Goal: Navigation & Orientation: Go to known website

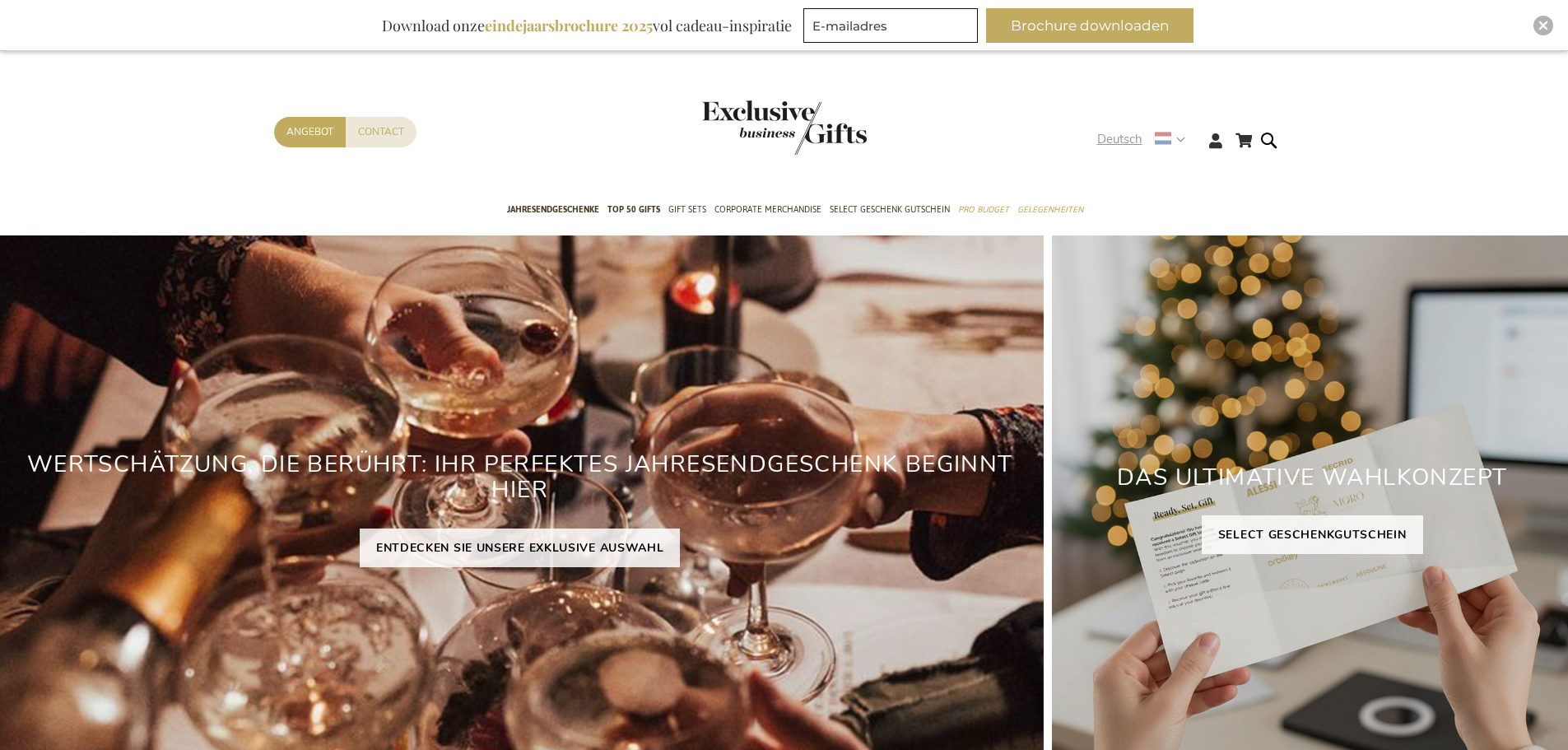
click at [1142, 141] on span "Deutsch" at bounding box center [1119, 139] width 45 height 19
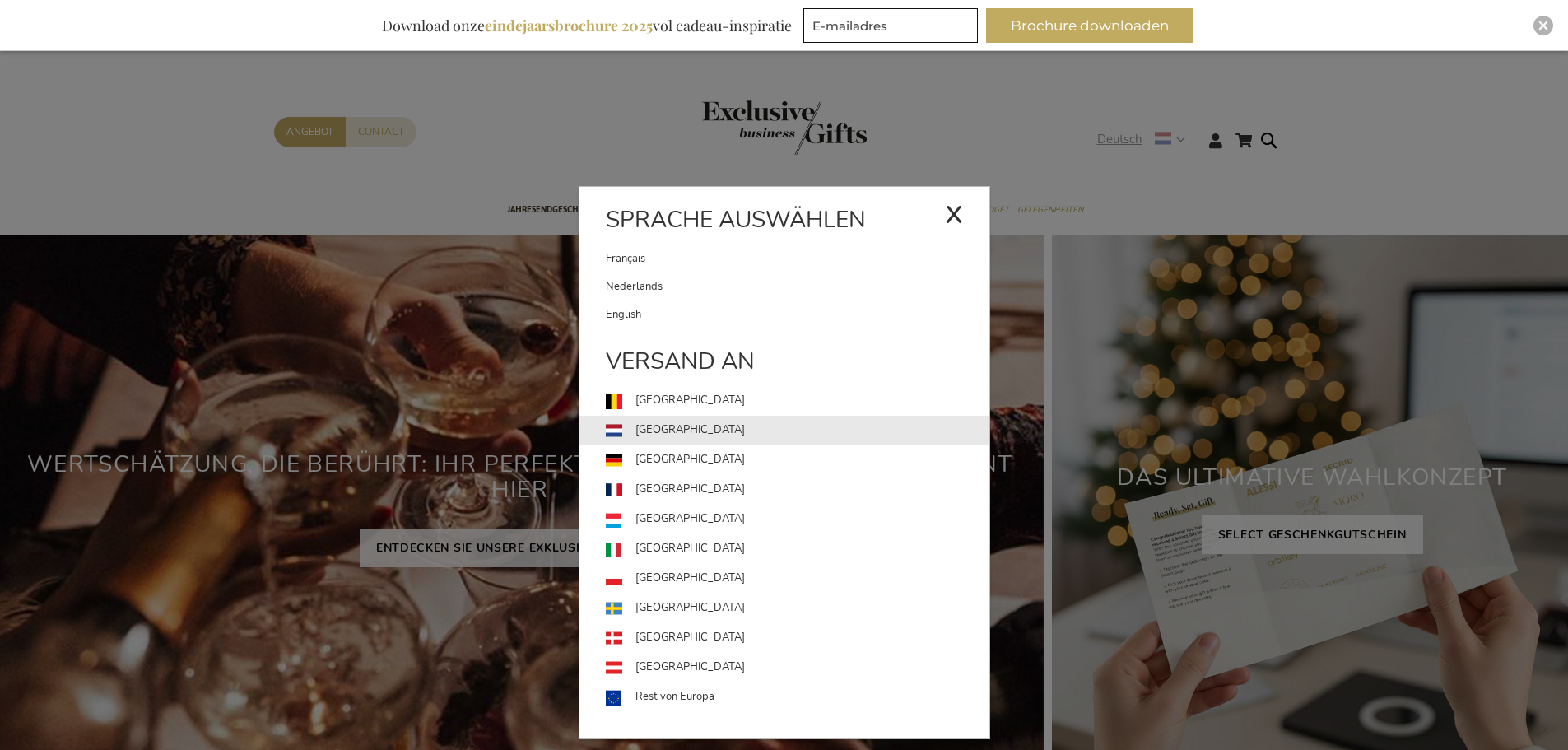
click at [640, 424] on link "[GEOGRAPHIC_DATA]" at bounding box center [797, 431] width 383 height 30
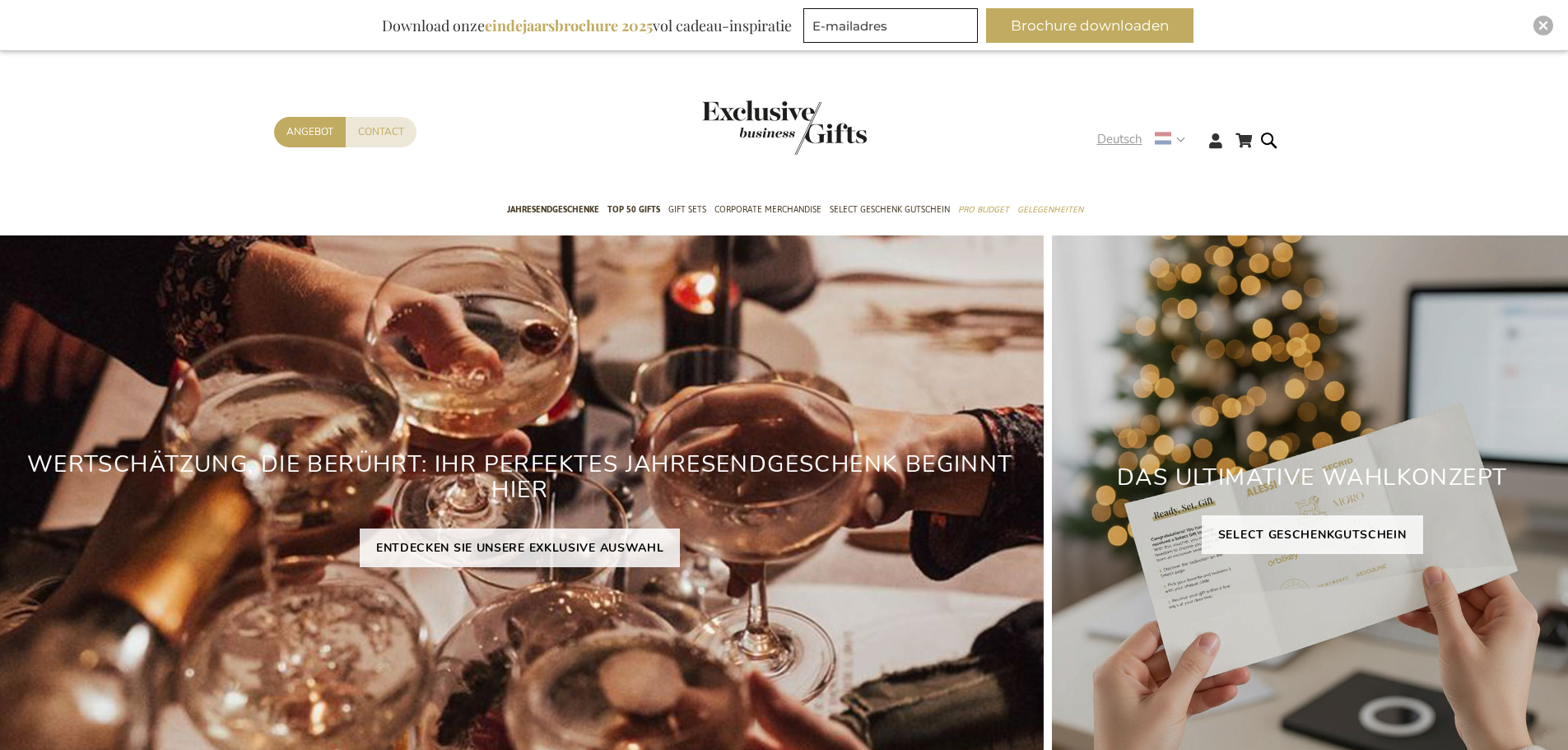
click at [1108, 133] on span "Deutsch" at bounding box center [1119, 139] width 45 height 19
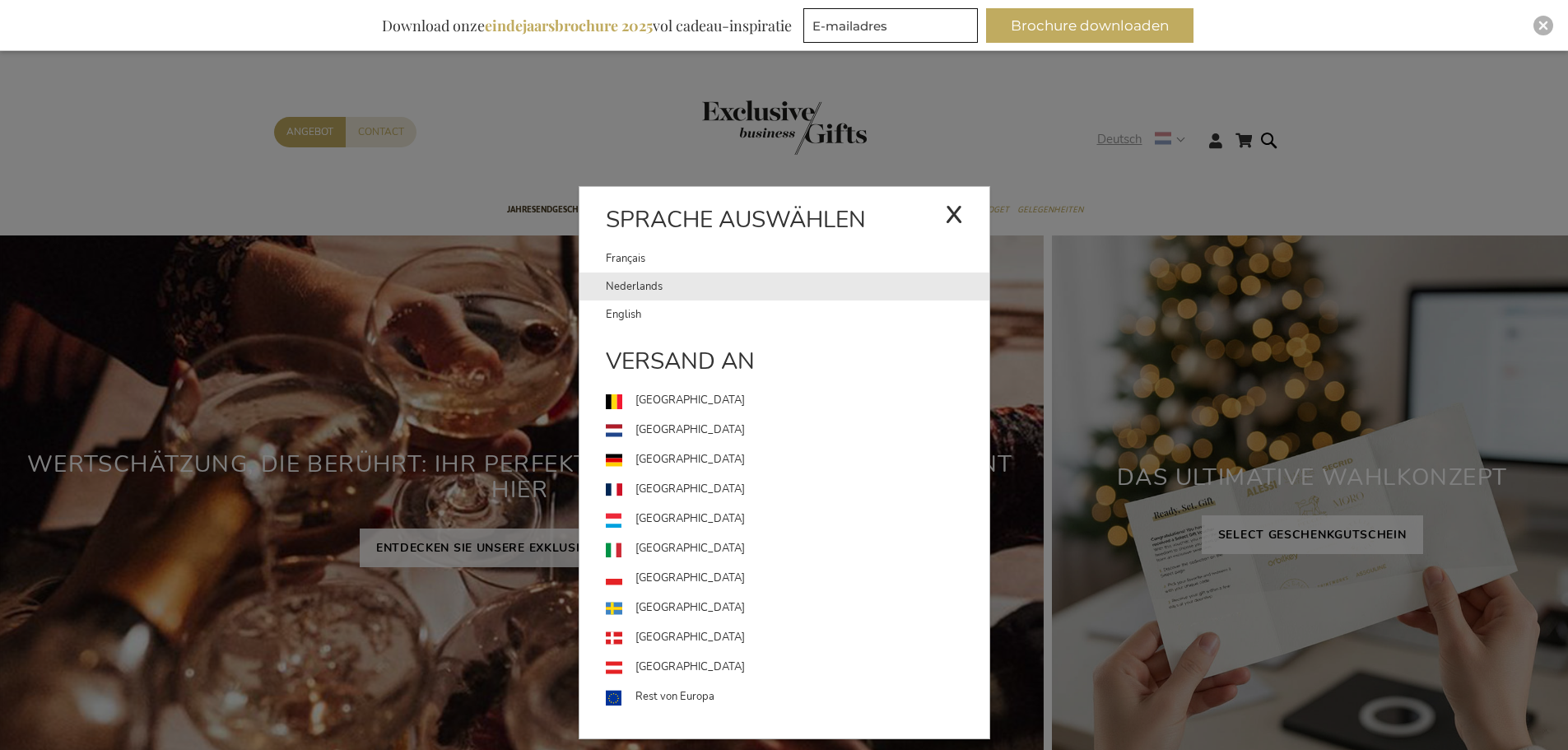
click at [652, 290] on link "Nederlands" at bounding box center [797, 287] width 383 height 28
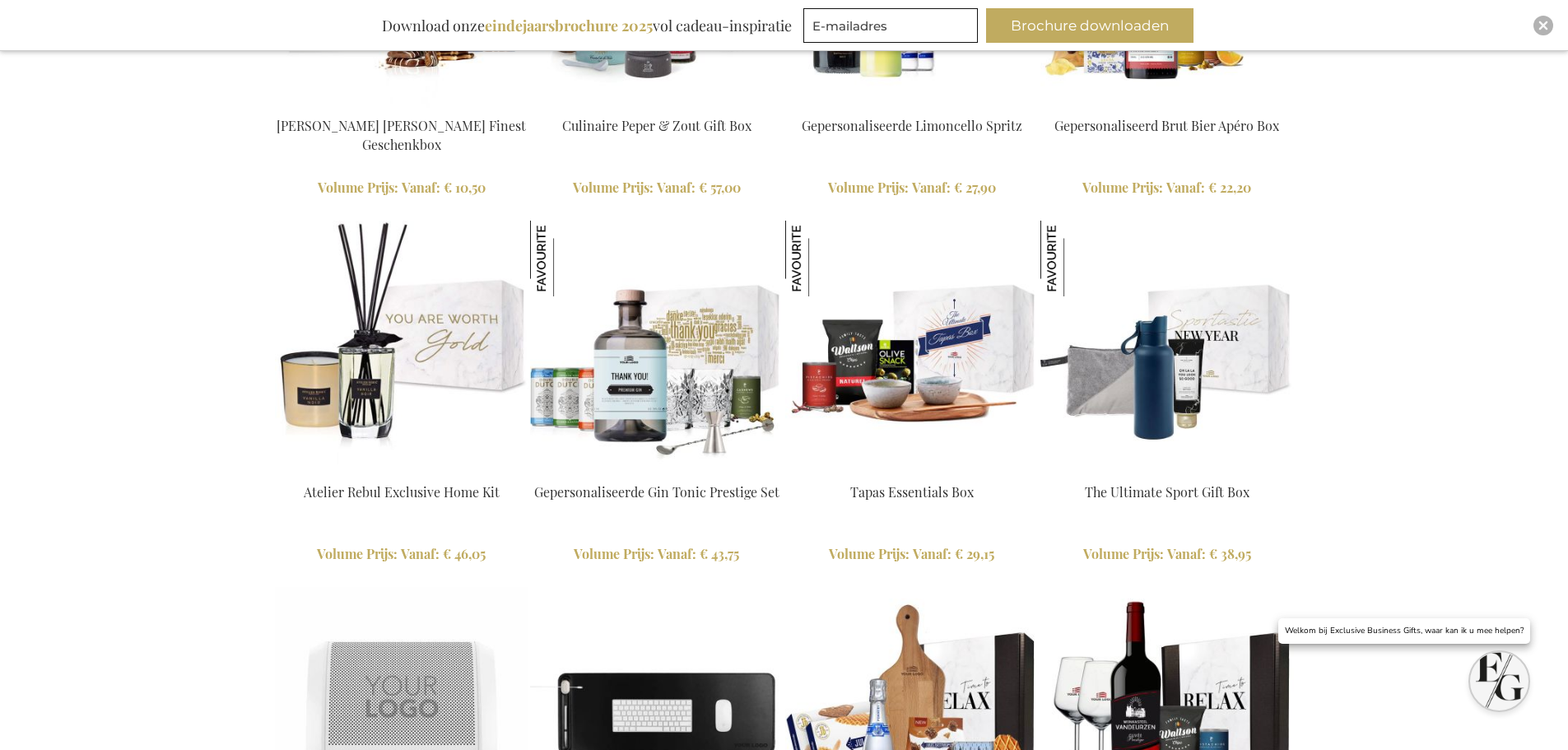
scroll to position [2552, 0]
